Goal: Transaction & Acquisition: Purchase product/service

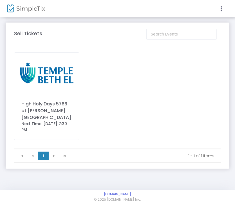
click at [48, 70] on img at bounding box center [46, 73] width 65 height 41
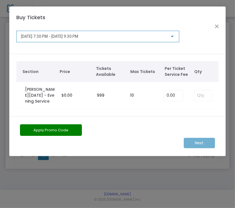
click at [149, 33] on div "[DATE] 7:30 PM - [DATE] 9:30 PM" at bounding box center [98, 35] width 154 height 10
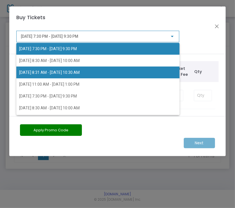
scroll to position [10, 0]
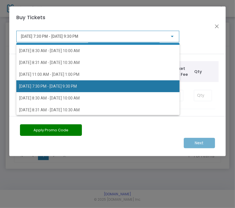
click at [111, 83] on span "[DATE] 7:30 PM - [DATE] 9:30 PM" at bounding box center [98, 86] width 158 height 12
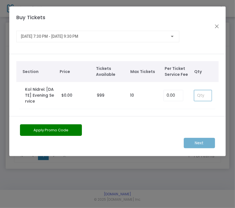
click at [203, 96] on input at bounding box center [202, 95] width 17 height 11
type input "2"
click at [126, 40] on div "[DATE] 7:30 PM - [DATE] 9:30 PM" at bounding box center [98, 35] width 154 height 10
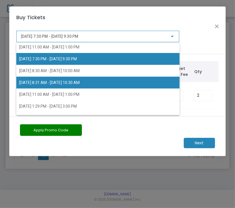
scroll to position [41, 0]
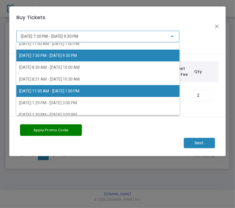
click at [82, 86] on span "[DATE] 11:00 AM - [DATE] 1:00 PM" at bounding box center [98, 91] width 158 height 12
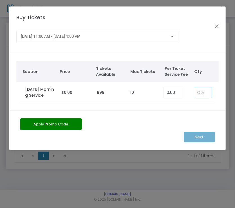
click at [201, 92] on input at bounding box center [202, 92] width 17 height 11
type input "2"
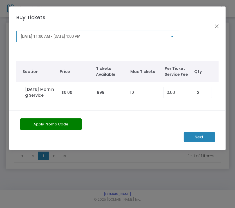
click at [134, 39] on div "[DATE] 11:00 AM - [DATE] 1:00 PM" at bounding box center [95, 36] width 149 height 5
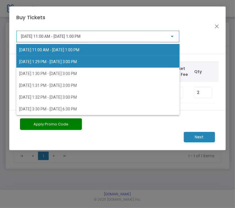
scroll to position [81, 0]
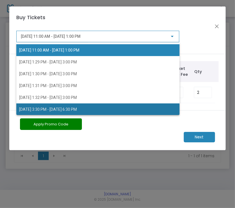
click at [116, 106] on span "[DATE] 3:30 PM - [DATE] 6:30 PM" at bounding box center [98, 109] width 158 height 12
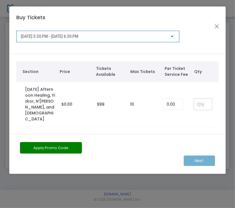
click at [199, 99] on input at bounding box center [202, 104] width 17 height 11
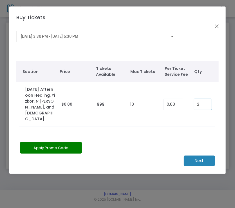
type input "2"
click at [207, 155] on m-button "Next" at bounding box center [199, 160] width 31 height 10
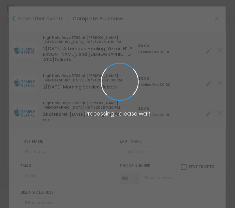
type input "[US_STATE]"
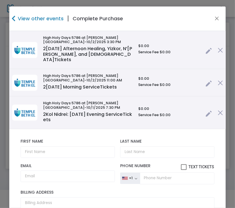
click at [61, 142] on label "First Name" at bounding box center [68, 141] width 94 height 5
click at [38, 147] on input "text" at bounding box center [68, 152] width 94 height 12
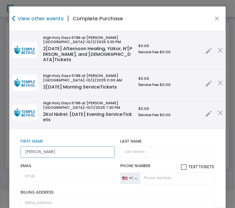
type input "[PERSON_NAME]"
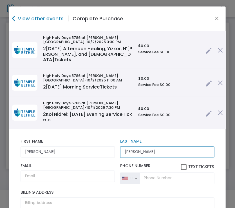
type input "[PERSON_NAME]"
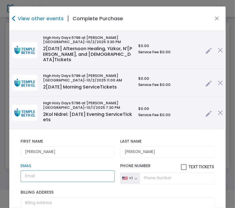
click at [65, 176] on input "Email" at bounding box center [68, 176] width 94 height 12
paste input "[EMAIL_ADDRESS][DOMAIN_NAME]"
type input "[EMAIL_ADDRESS][DOMAIN_NAME]"
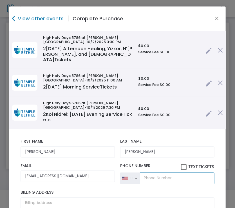
click at [151, 179] on input "tel" at bounding box center [177, 178] width 74 height 12
paste input "[PHONE_NUMBER]"
type input "[PHONE_NUMBER]"
click at [181, 167] on span at bounding box center [184, 167] width 6 height 6
click at [183, 170] on input "Text Tickets" at bounding box center [183, 170] width 0 height 0
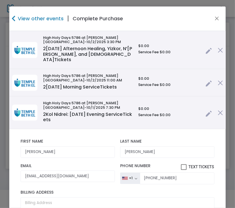
checkbox input "true"
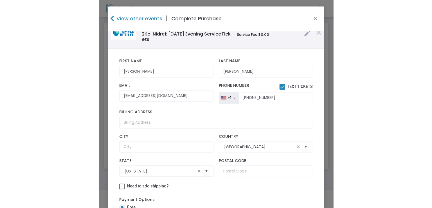
scroll to position [53, 0]
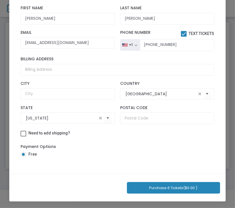
click at [152, 186] on button "Purchase 6 Tickets ($0.00 )" at bounding box center [173, 188] width 93 height 12
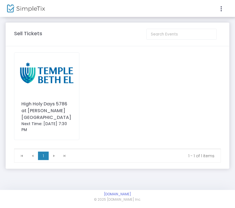
click at [202, 123] on div "High Holy Days 5786 at [PERSON_NAME][GEOGRAPHIC_DATA] Next Time: [DATE] 7:30 PM" at bounding box center [117, 100] width 212 height 96
click at [217, 6] on div at bounding box center [173, 8] width 111 height 17
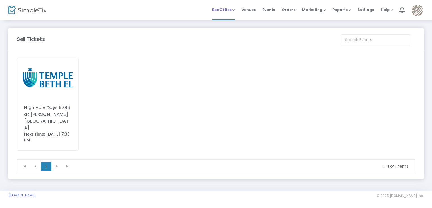
click at [226, 9] on span "Box Office" at bounding box center [223, 9] width 23 height 5
click at [235, 10] on span "Orders" at bounding box center [289, 10] width 14 height 14
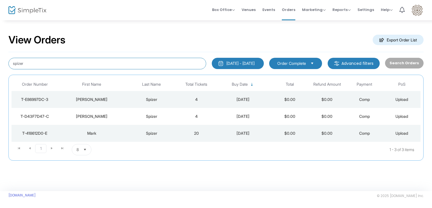
click at [115, 68] on input "spizer" at bounding box center [107, 64] width 198 height 12
type input "kat"
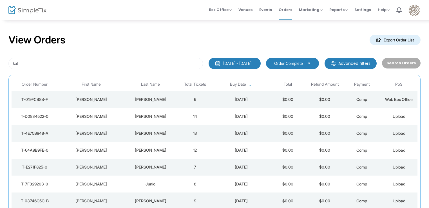
click at [175, 99] on td "[PERSON_NAME]" at bounding box center [151, 99] width 52 height 17
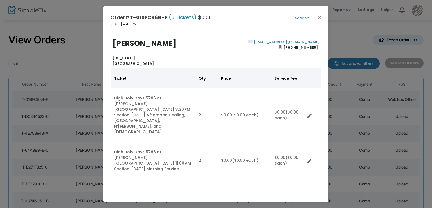
click at [235, 17] on button "Action" at bounding box center [302, 18] width 34 height 6
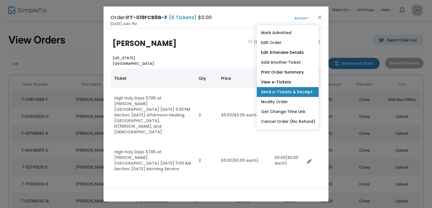
click at [235, 94] on link "Send e-Tickets & Receipt" at bounding box center [288, 92] width 62 height 10
type input "[EMAIL_ADDRESS][DOMAIN_NAME]"
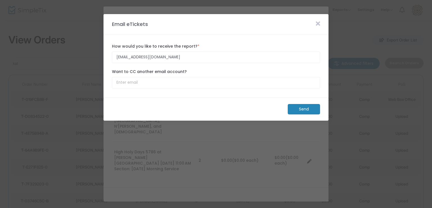
click at [235, 111] on m-button "Send" at bounding box center [304, 109] width 32 height 10
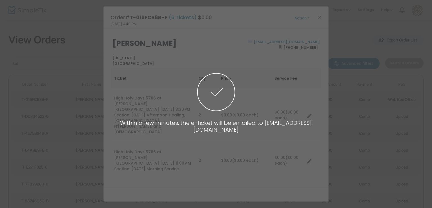
click at [235, 22] on span at bounding box center [216, 104] width 432 height 208
click at [235, 18] on body "Processing... please wait Within a few minutes, the e-ticket will be emailed to…" at bounding box center [216, 104] width 432 height 208
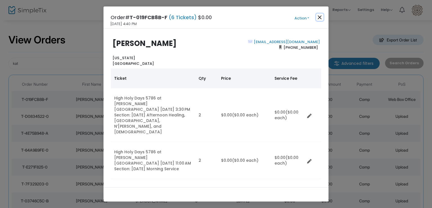
click at [235, 18] on button "Close" at bounding box center [319, 17] width 7 height 7
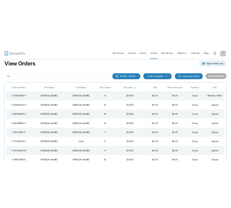
scroll to position [18, 0]
